Goal: Task Accomplishment & Management: Complete application form

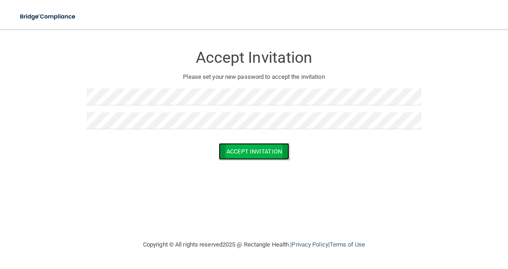
click at [252, 151] on button "Accept Invitation" at bounding box center [254, 151] width 71 height 17
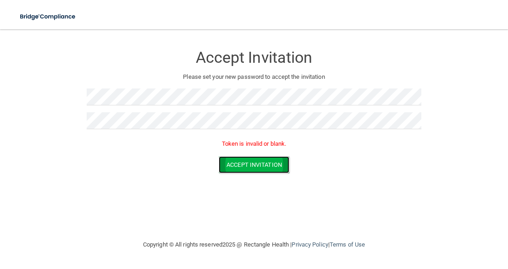
click at [256, 167] on button "Accept Invitation" at bounding box center [254, 164] width 71 height 17
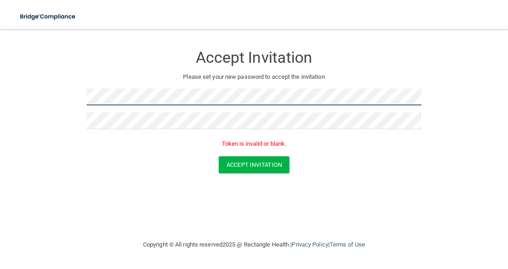
click at [77, 100] on form "Accept Invitation Please set your new password to accept the invitation Token i…" at bounding box center [253, 112] width 471 height 146
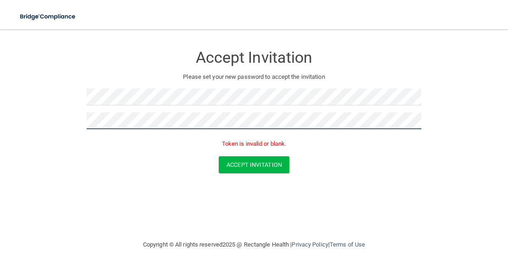
click at [0, 129] on html "Toggle navigation Manage My Enterprise Manage My Location Accept Invitation Ple…" at bounding box center [254, 134] width 508 height 269
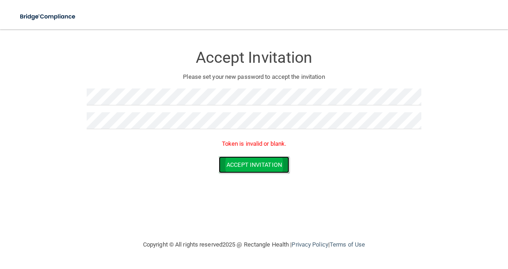
click at [258, 166] on button "Accept Invitation" at bounding box center [254, 164] width 71 height 17
click at [248, 163] on button "Accept Invitation" at bounding box center [254, 164] width 71 height 17
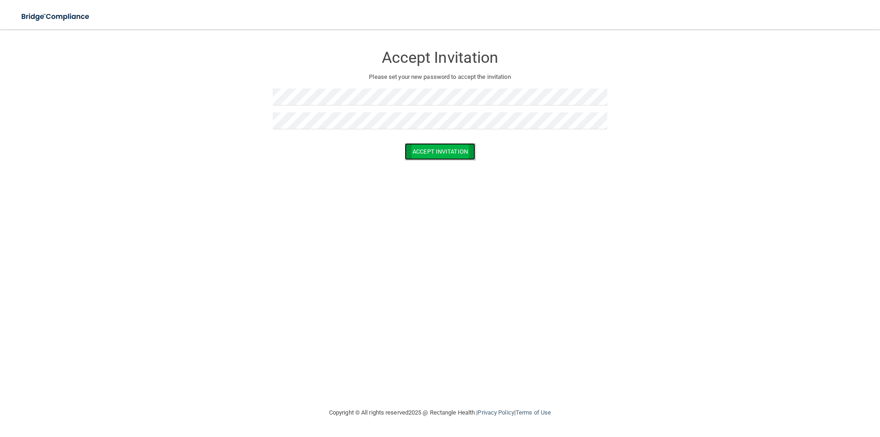
click at [434, 149] on button "Accept Invitation" at bounding box center [440, 151] width 71 height 17
